Goal: Task Accomplishment & Management: Use online tool/utility

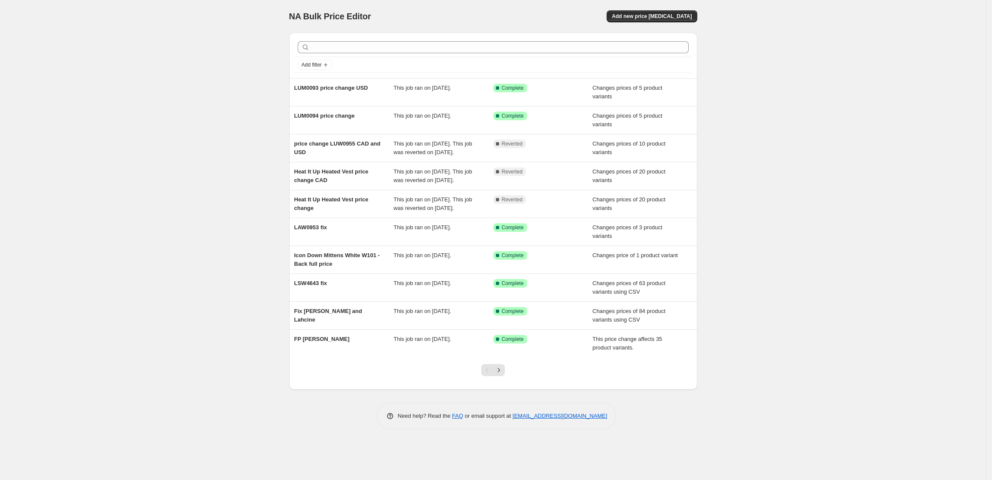
click at [786, 89] on div "NA Bulk Price Editor. This page is ready NA Bulk Price Editor Add new price [ME…" at bounding box center [493, 240] width 986 height 480
click at [680, 17] on span "Add new price [MEDICAL_DATA]" at bounding box center [652, 16] width 80 height 7
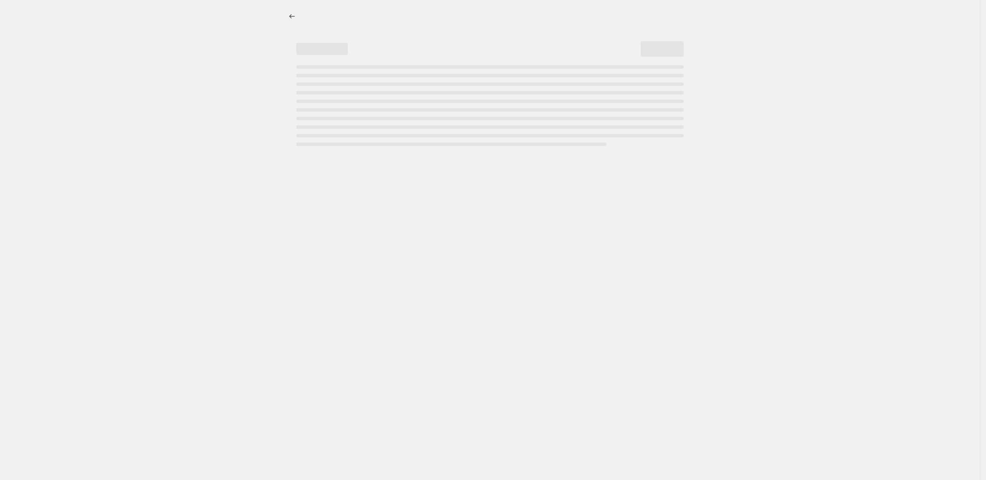
select select "percentage"
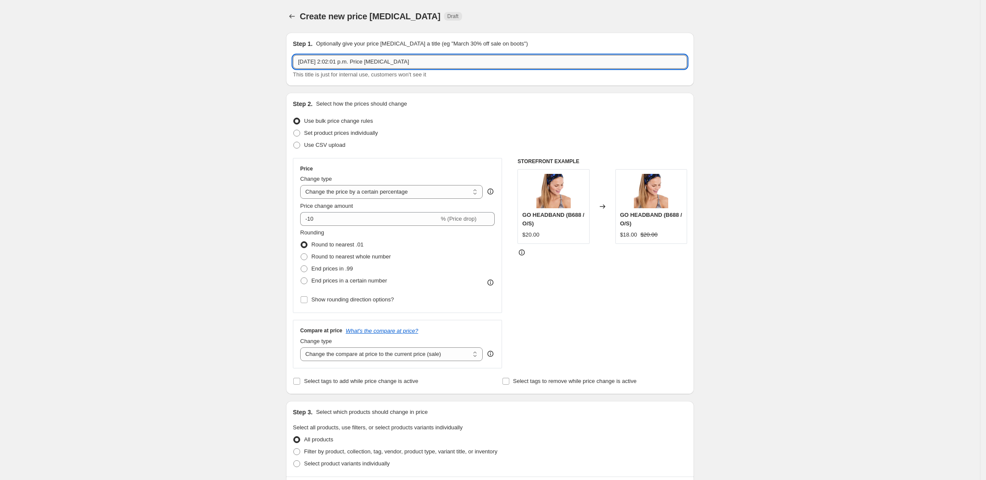
click at [432, 59] on input "Oct 8, 2025, 2:02:01 p.m. Price change job" at bounding box center [490, 62] width 394 height 14
drag, startPoint x: 432, startPoint y: 59, endPoint x: 304, endPoint y: 57, distance: 128.0
click at [306, 57] on input "Oct 8, 2025, 2:02:01 p.m. Price change job" at bounding box center [490, 62] width 394 height 14
type input "October Sale"
click at [334, 147] on span "Use CSV upload" at bounding box center [324, 145] width 41 height 6
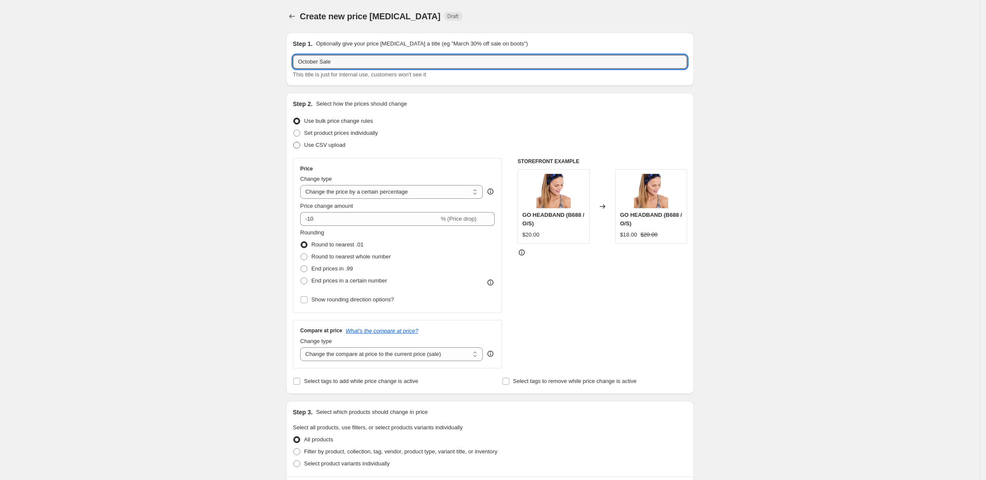
click at [294, 142] on input "Use CSV upload" at bounding box center [293, 142] width 0 height 0
radio input "true"
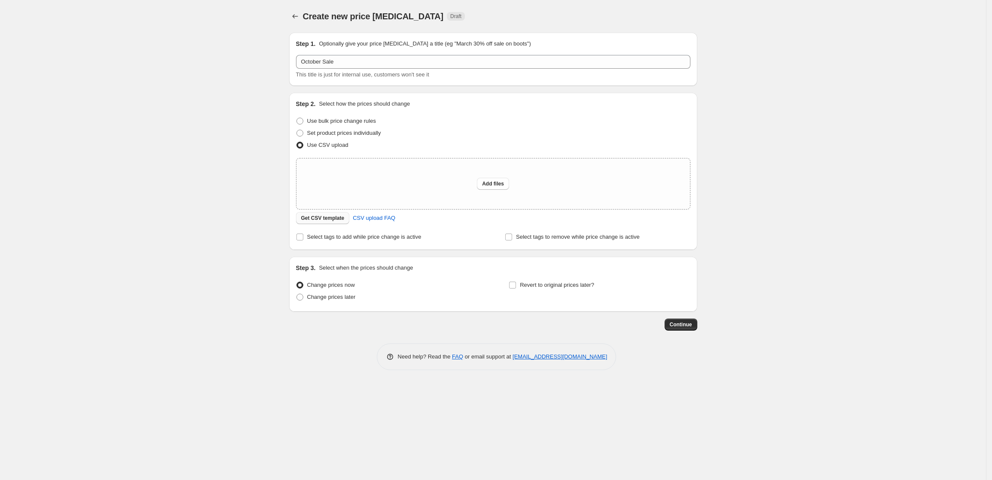
click at [320, 220] on span "Get CSV template" at bounding box center [322, 218] width 43 height 7
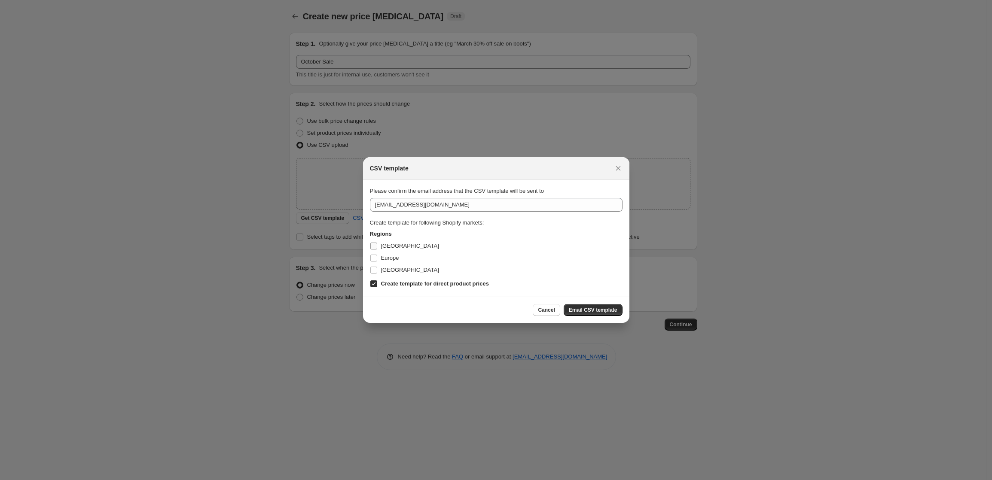
click at [373, 244] on input "Canada" at bounding box center [373, 246] width 7 height 7
checkbox input "true"
click at [373, 262] on span ":r2b:" at bounding box center [374, 258] width 8 height 8
click at [373, 262] on input "Europe" at bounding box center [373, 258] width 7 height 7
checkbox input "true"
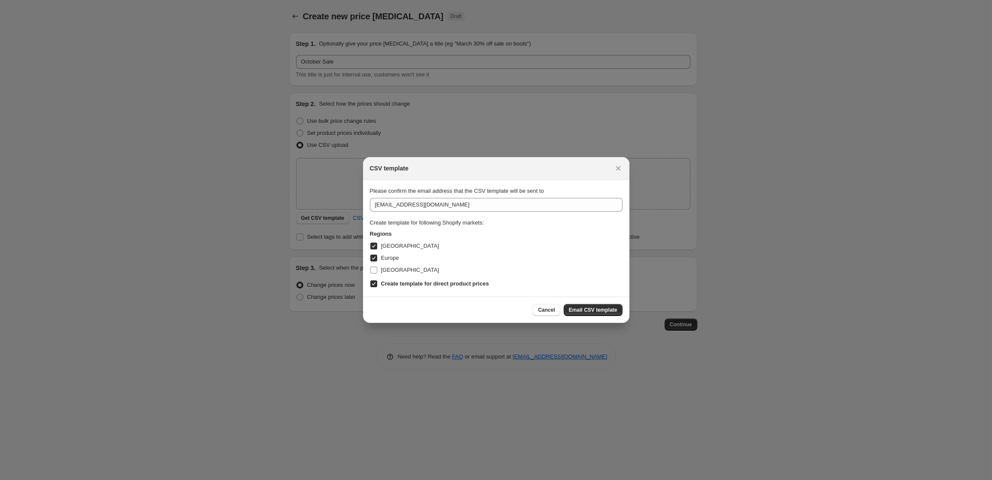
click at [373, 272] on input "United States" at bounding box center [373, 270] width 7 height 7
checkbox input "true"
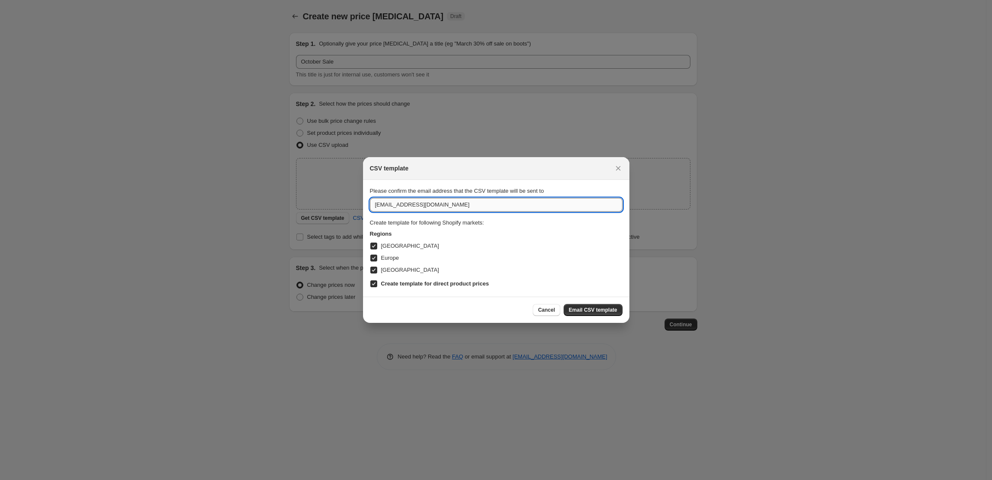
click at [379, 208] on input "web@lolelife.com" at bounding box center [496, 205] width 253 height 14
click at [473, 208] on input "charlotte.dab@lolelife.com" at bounding box center [496, 205] width 253 height 14
type input "charlotte.dab@lolelife.com"
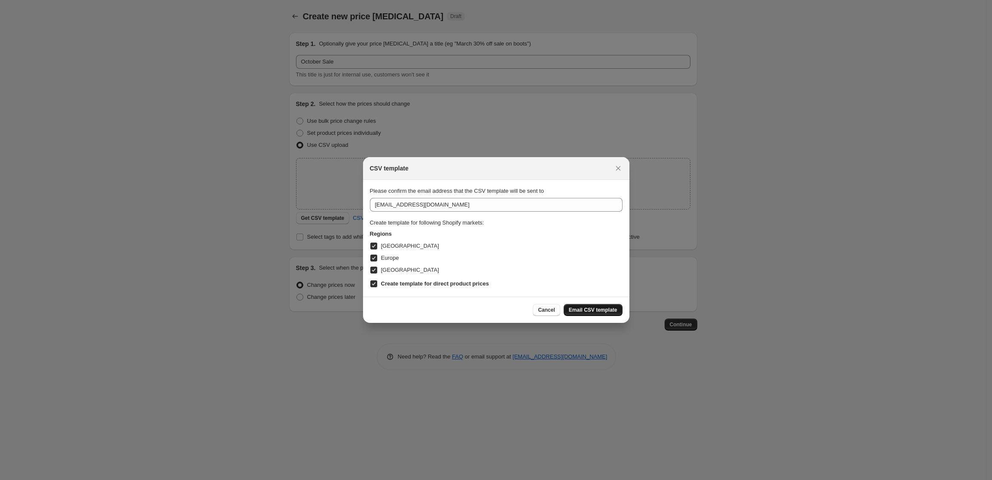
click at [614, 310] on span "Email CSV template" at bounding box center [593, 310] width 49 height 7
